Goal: Book appointment/travel/reservation

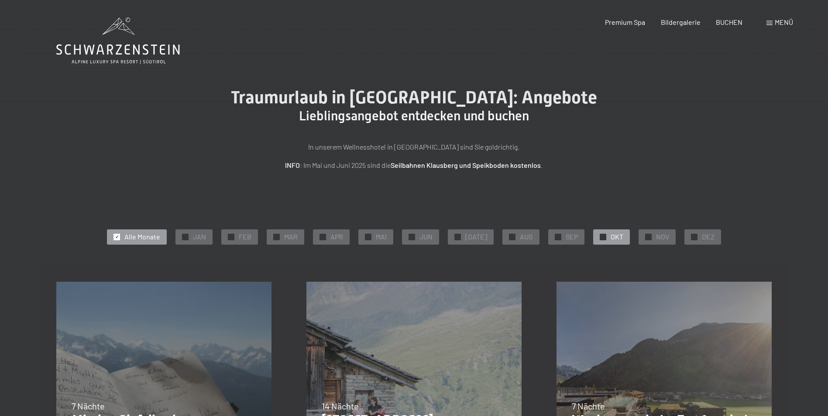
click at [611, 241] on span "OKT" at bounding box center [617, 237] width 13 height 10
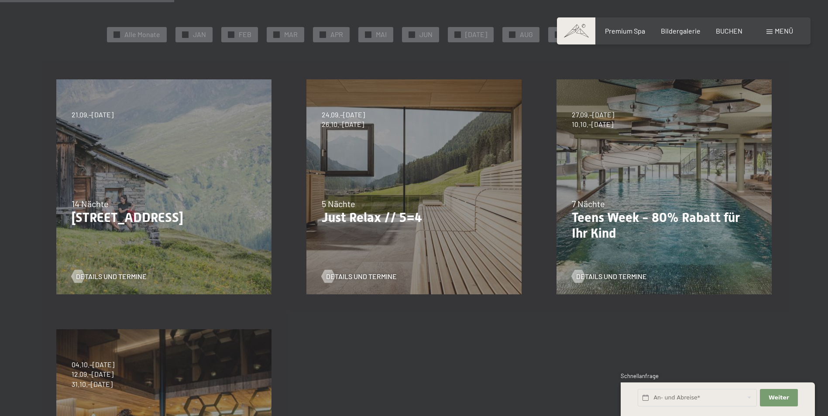
scroll to position [206, 0]
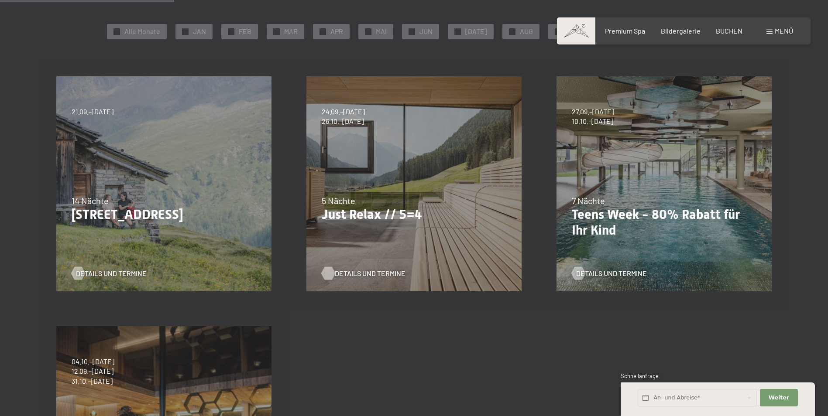
click at [327, 275] on div at bounding box center [327, 273] width 7 height 13
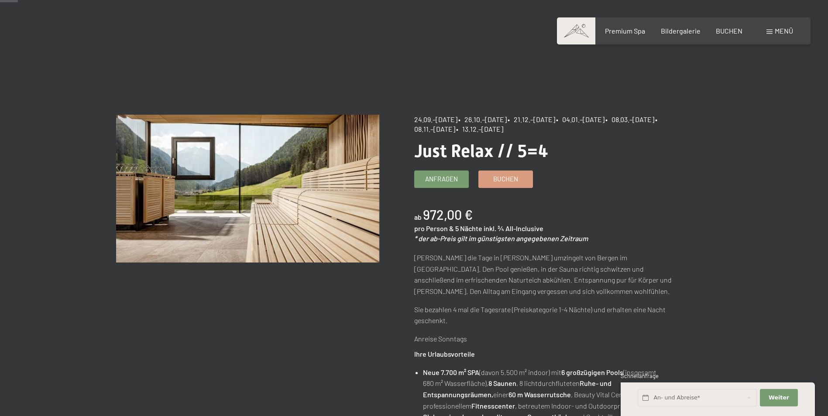
scroll to position [3, 0]
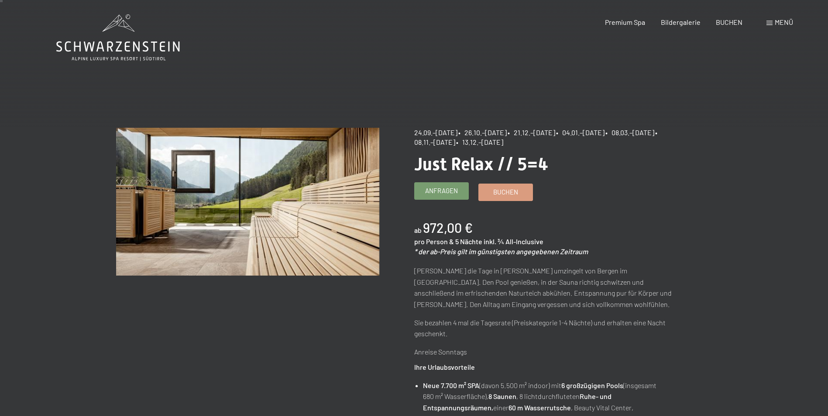
click at [432, 193] on span "Anfragen" at bounding box center [441, 190] width 33 height 9
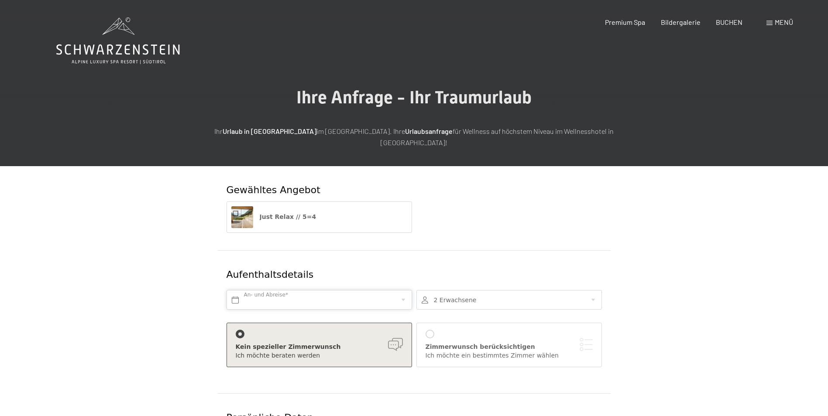
click at [403, 290] on input "text" at bounding box center [320, 300] width 186 height 20
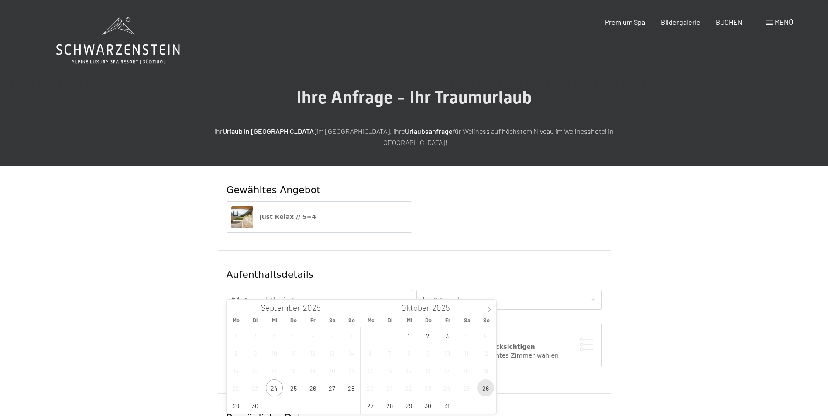
click at [487, 389] on span "26" at bounding box center [485, 388] width 17 height 17
click at [445, 408] on span "31" at bounding box center [447, 405] width 17 height 17
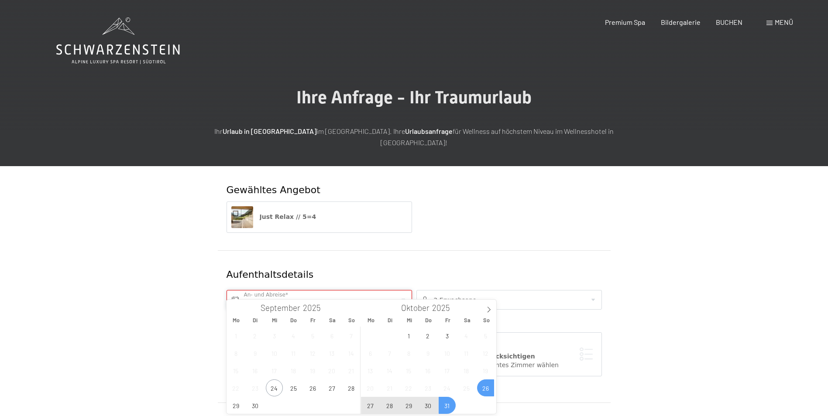
type input "So. [DATE] - [DATE]"
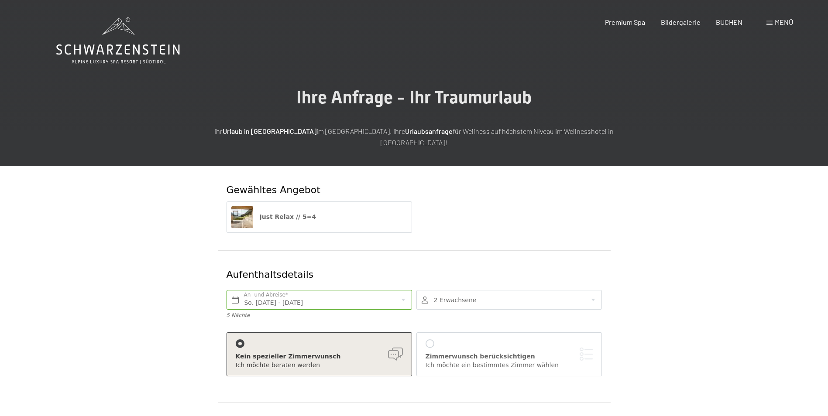
click at [596, 290] on div at bounding box center [509, 300] width 186 height 20
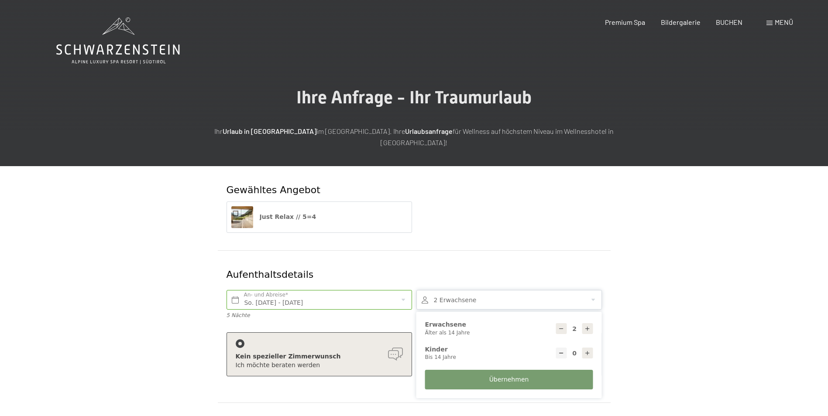
click at [587, 348] on div at bounding box center [587, 353] width 11 height 11
type input "1"
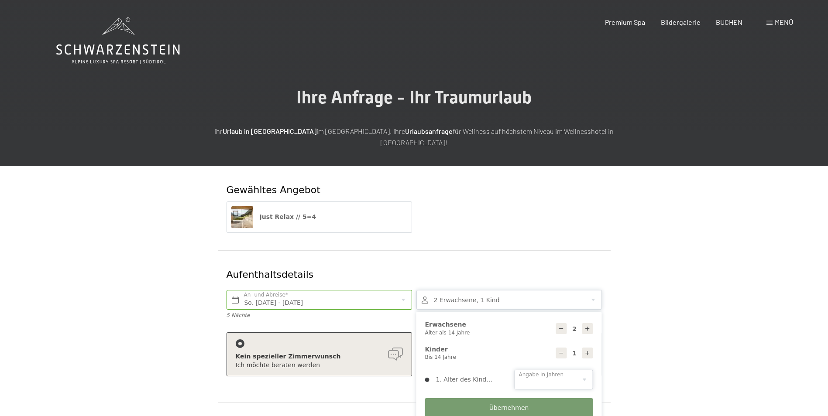
click at [585, 370] on select "0 1 2 3 4 5 6 7 8 9 10 11 12 13 14" at bounding box center [554, 380] width 79 height 20
select select "9"
click at [515, 370] on select "0 1 2 3 4 5 6 7 8 9 10 11 12 13 14" at bounding box center [554, 380] width 79 height 20
click at [515, 404] on span "Übernehmen" at bounding box center [509, 408] width 40 height 9
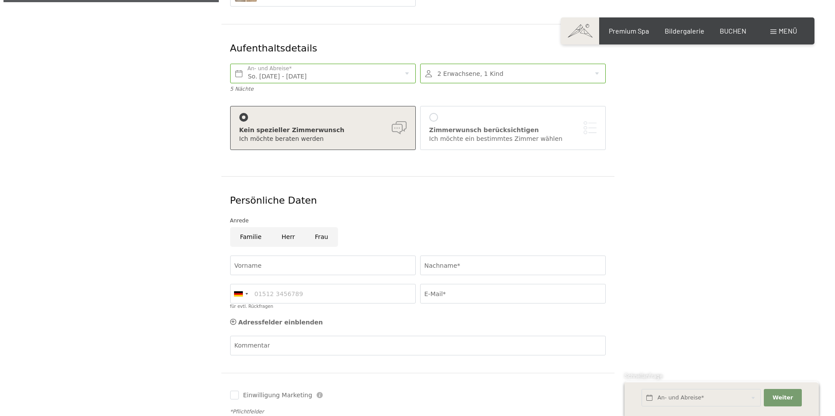
scroll to position [228, 0]
click at [428, 112] on div at bounding box center [430, 116] width 9 height 9
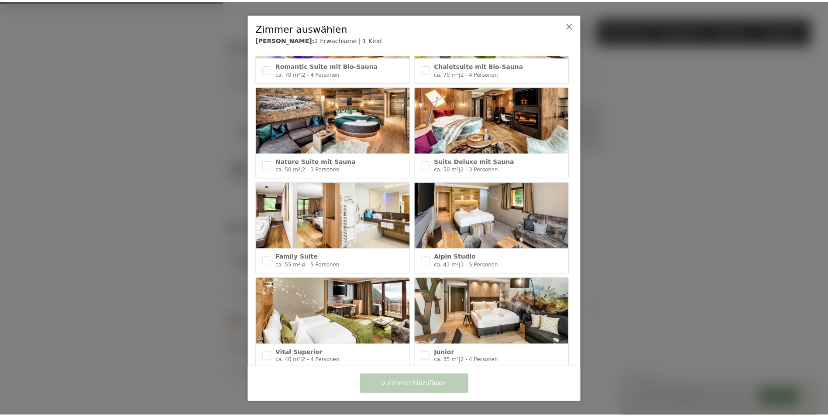
scroll to position [190, 0]
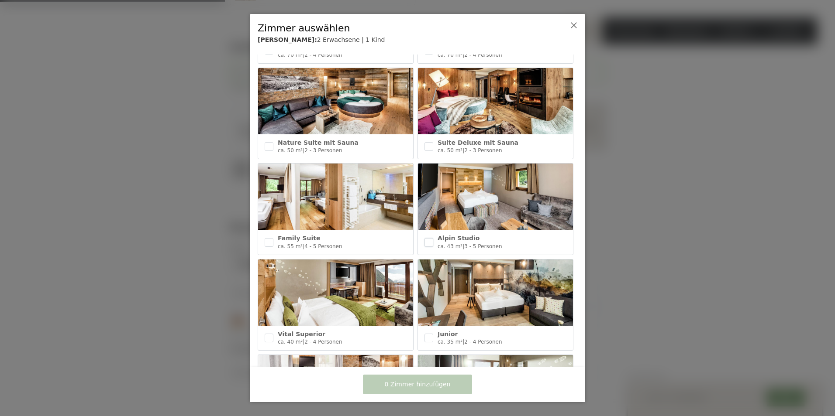
click at [428, 238] on input "checkbox" at bounding box center [428, 242] width 9 height 9
checkbox input "true"
click at [424, 388] on span "1 Zimmer hinzufügen" at bounding box center [418, 385] width 66 height 9
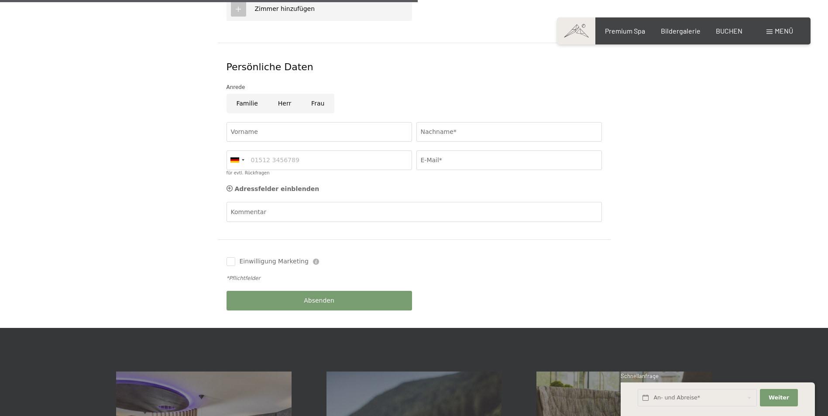
scroll to position [521, 0]
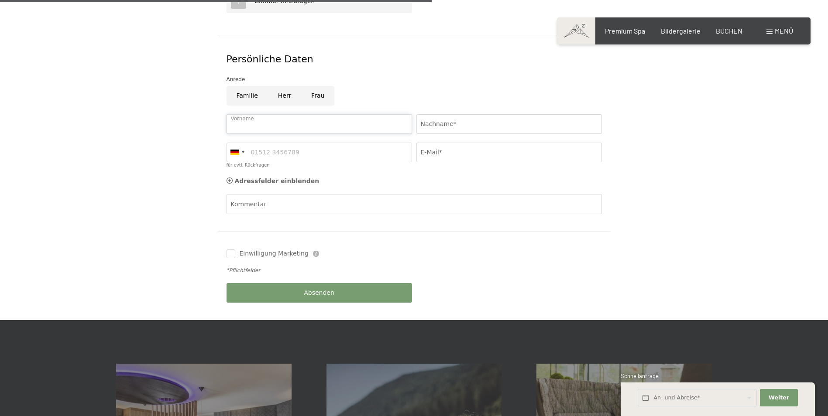
click at [282, 117] on input "Vorname" at bounding box center [320, 124] width 186 height 20
type input "[PERSON_NAME]"
click at [456, 114] on input "Nachname*" at bounding box center [509, 124] width 186 height 20
type input ">"
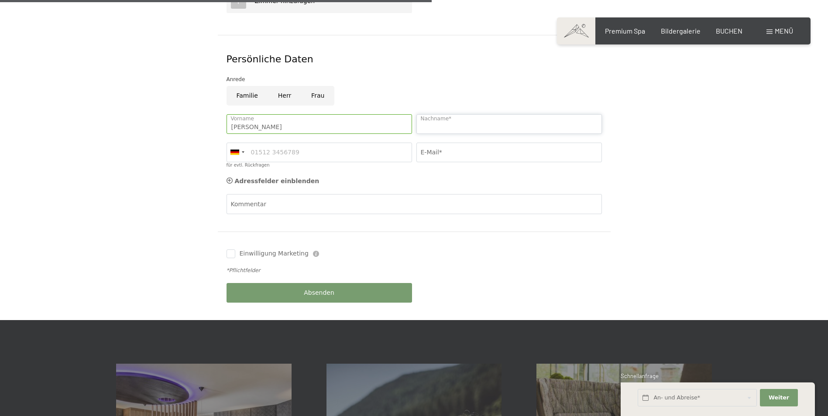
type input ">"
type input "Auernigg"
click at [243, 151] on div at bounding box center [243, 152] width 3 height 2
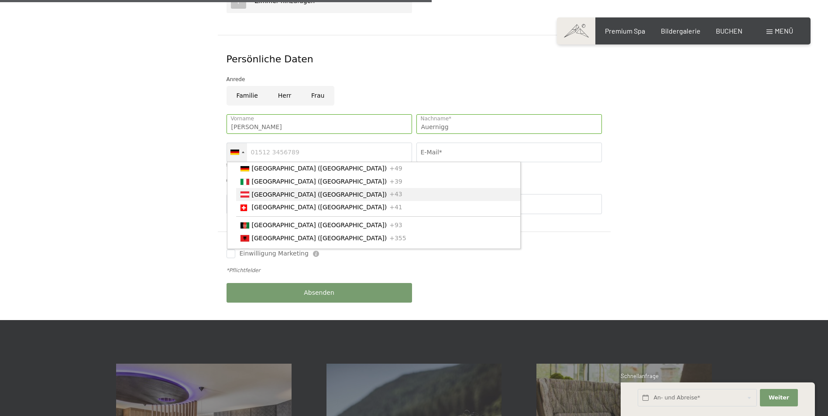
click at [255, 191] on span "[GEOGRAPHIC_DATA] ([GEOGRAPHIC_DATA])" at bounding box center [319, 194] width 135 height 7
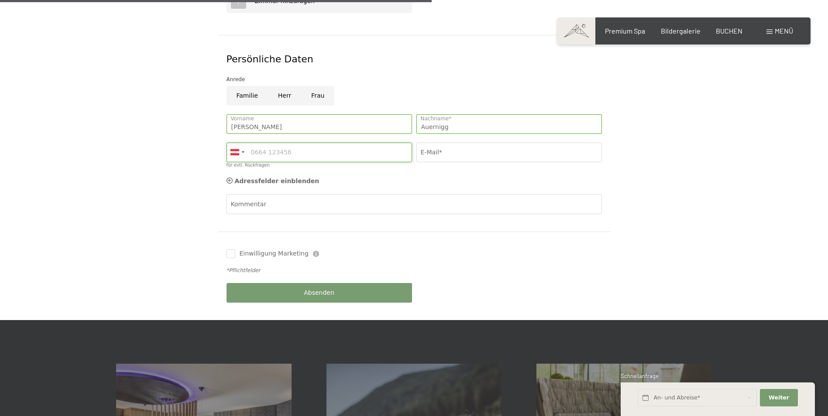
click at [266, 143] on input "für evtl. Rückfragen" at bounding box center [320, 153] width 186 height 20
click at [257, 143] on input "für evtl. Rückfragen" at bounding box center [320, 153] width 186 height 20
click at [263, 143] on input "0884464645" at bounding box center [320, 153] width 186 height 20
click at [260, 143] on input "0884464645" at bounding box center [320, 153] width 186 height 20
type input "06644646458"
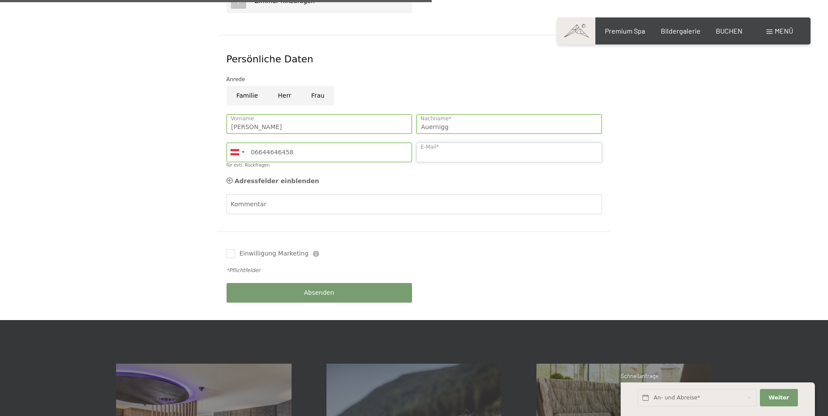
click at [439, 143] on input "E-Mail*" at bounding box center [509, 153] width 186 height 20
click at [443, 145] on input "[EMAIL_ADDRESS][DOMAIN_NAME]" at bounding box center [509, 153] width 186 height 20
type input "[EMAIL_ADDRESS][DOMAIN_NAME]"
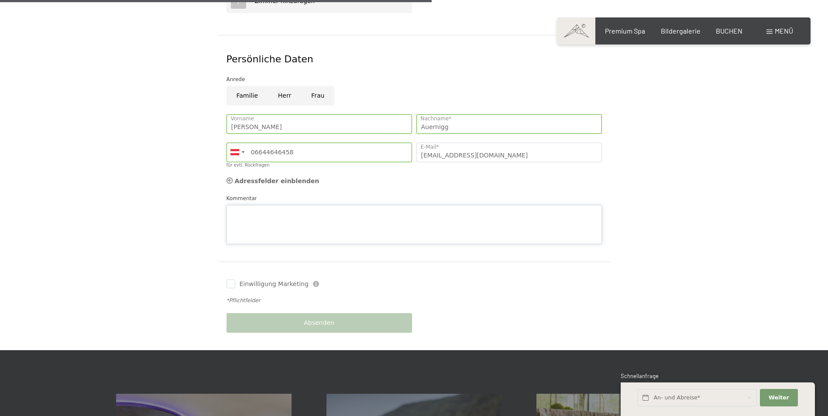
click at [251, 194] on div "Kommentar" at bounding box center [414, 219] width 375 height 50
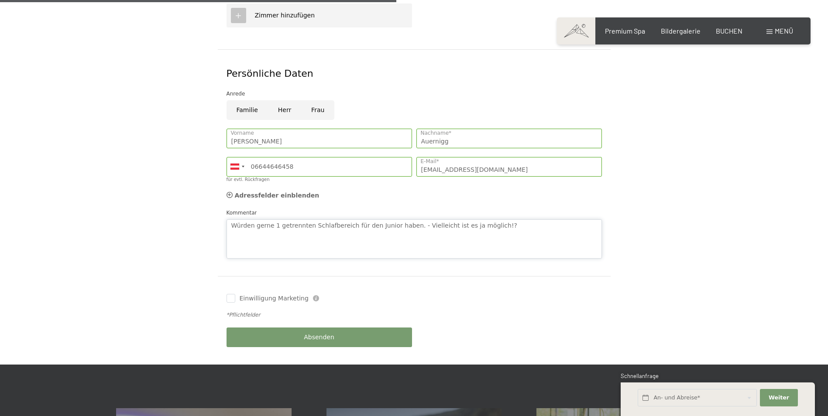
scroll to position [515, 0]
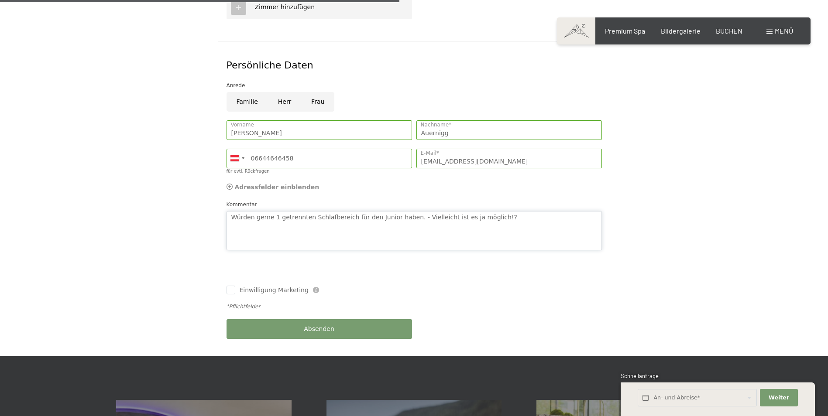
type textarea "Würden gerne 1 getrennten Schlafbereich für den Junior haben. - Vielleicht ist …"
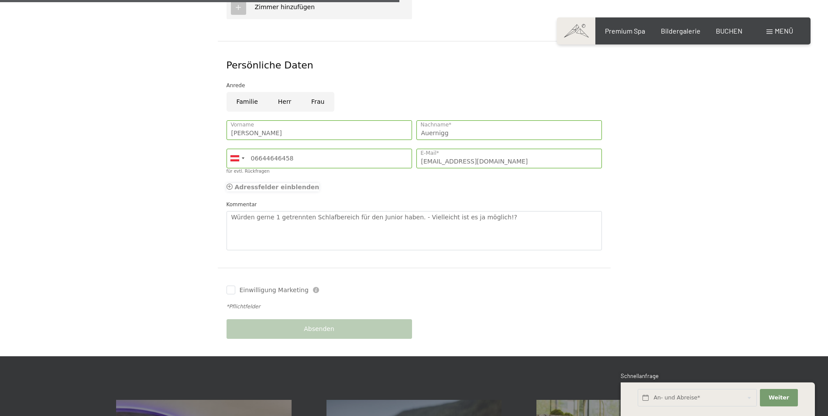
click at [231, 184] on icon at bounding box center [230, 187] width 6 height 6
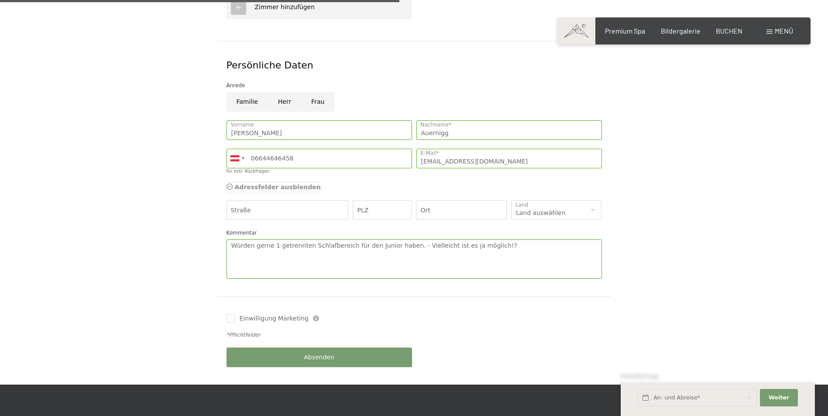
click at [231, 184] on icon at bounding box center [230, 187] width 6 height 6
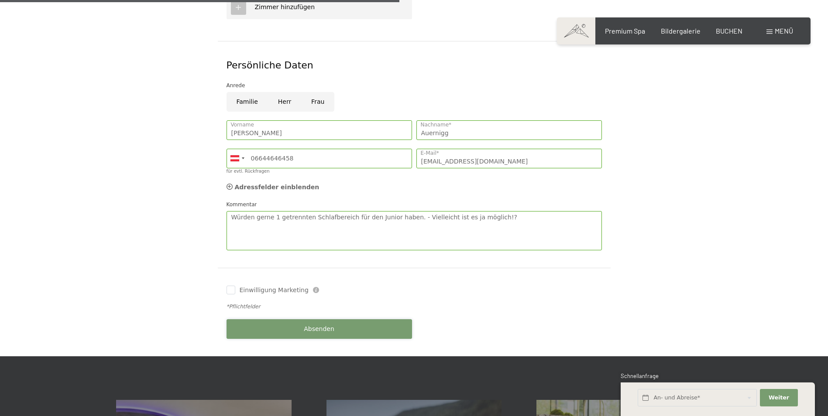
click at [324, 325] on span "Absenden" at bounding box center [319, 329] width 31 height 9
